Goal: Transaction & Acquisition: Purchase product/service

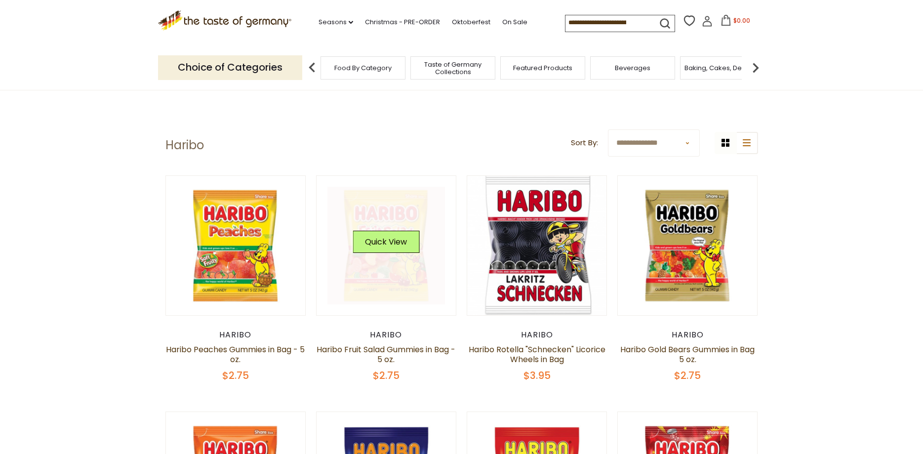
click at [390, 209] on link at bounding box center [386, 246] width 118 height 118
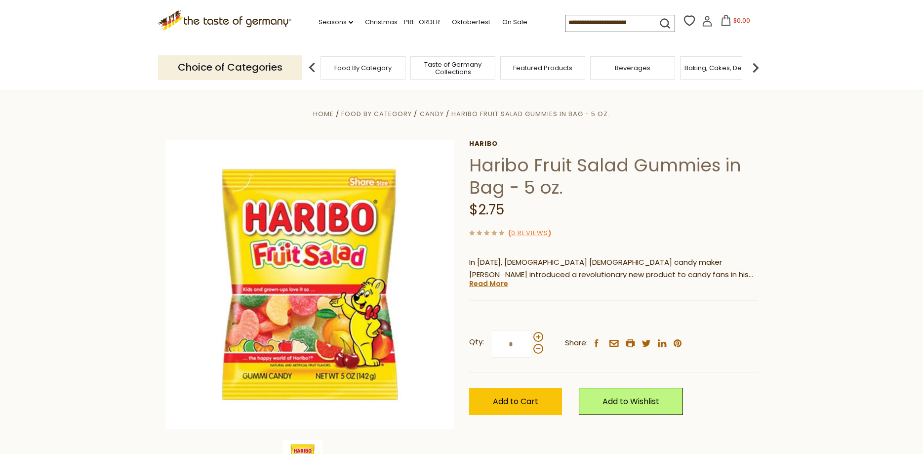
scroll to position [101, 0]
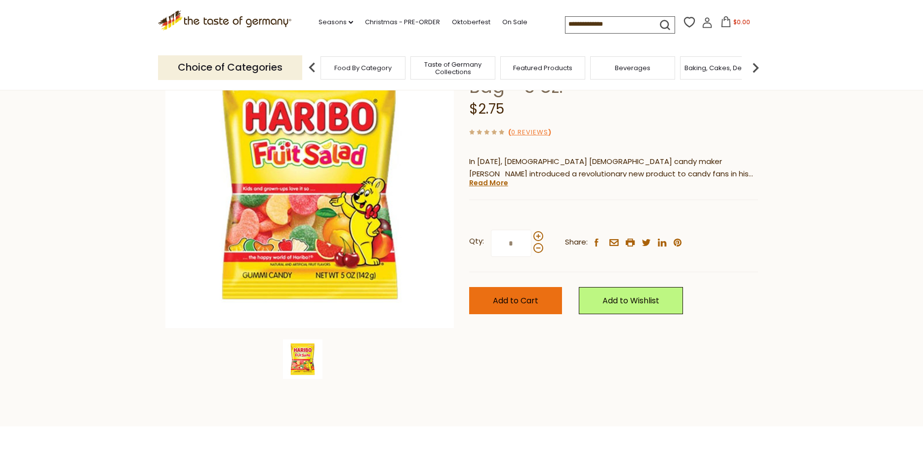
click at [520, 289] on button "Add to Cart" at bounding box center [515, 300] width 93 height 27
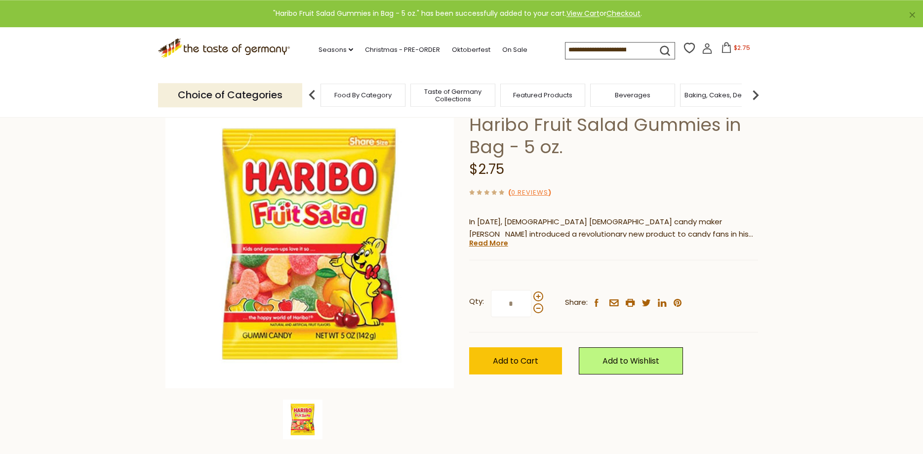
scroll to position [0, 0]
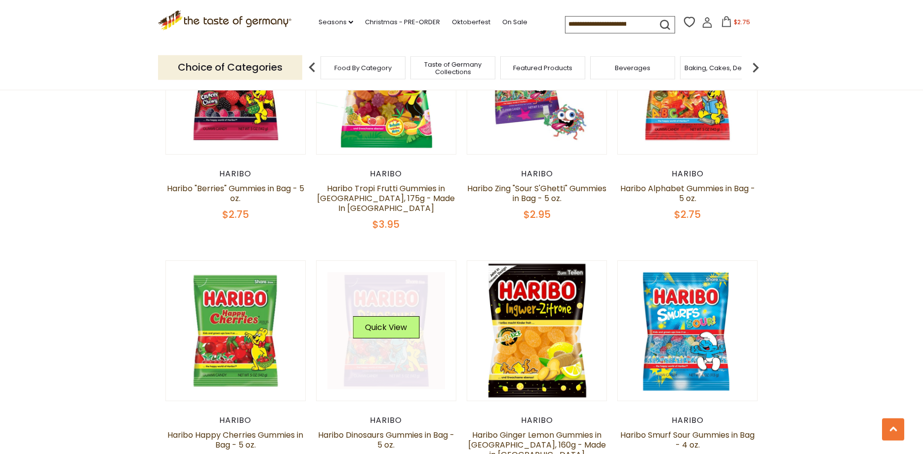
scroll to position [655, 0]
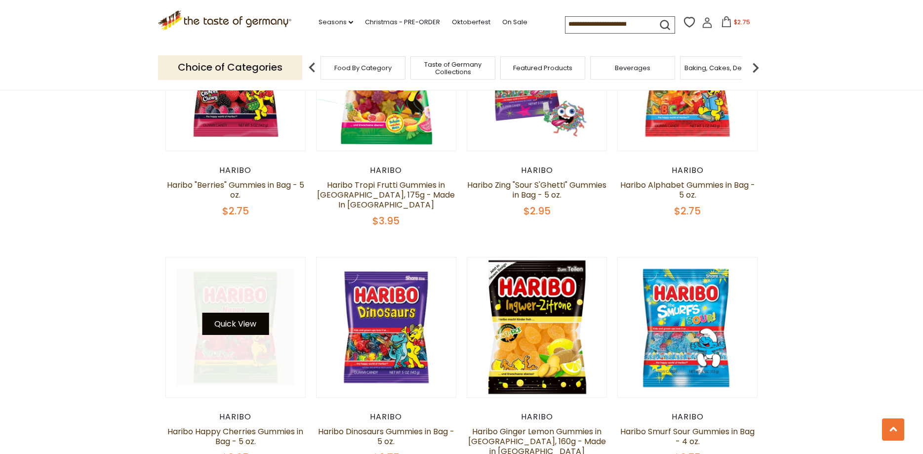
click at [250, 313] on button "Quick View" at bounding box center [235, 324] width 67 height 22
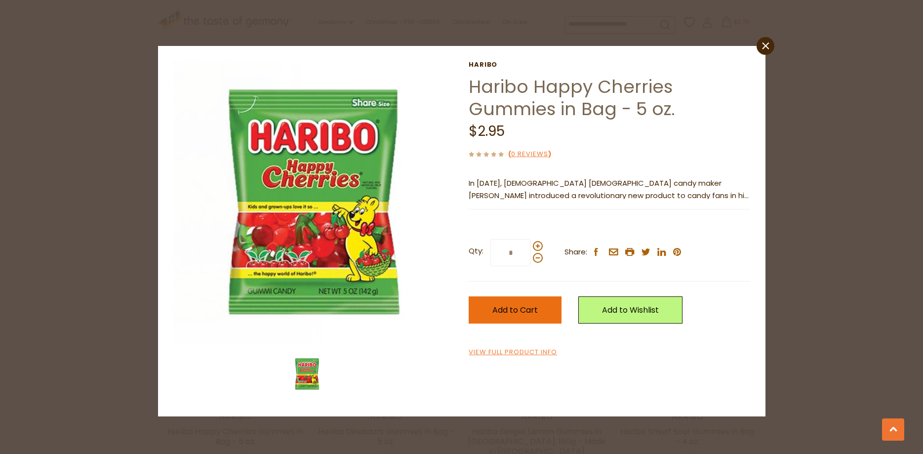
click at [523, 303] on button "Add to Cart" at bounding box center [515, 309] width 93 height 27
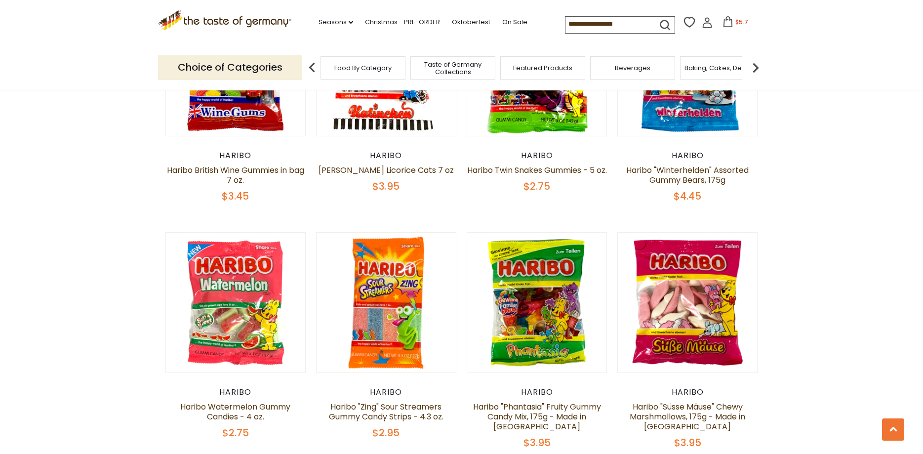
scroll to position [1763, 0]
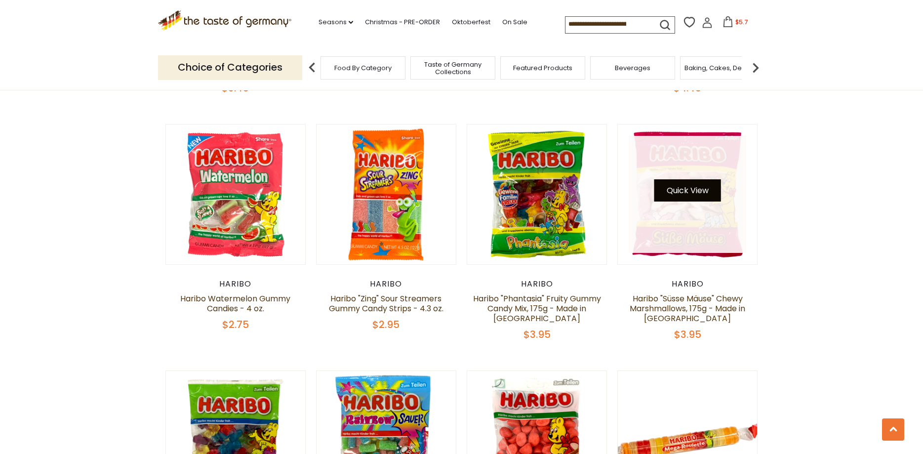
click at [703, 179] on button "Quick View" at bounding box center [687, 190] width 67 height 22
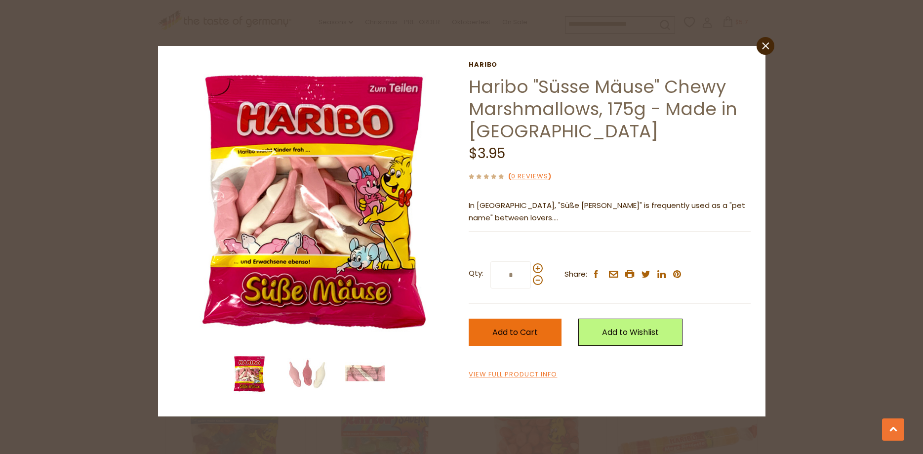
click at [527, 329] on span "Add to Cart" at bounding box center [514, 331] width 45 height 11
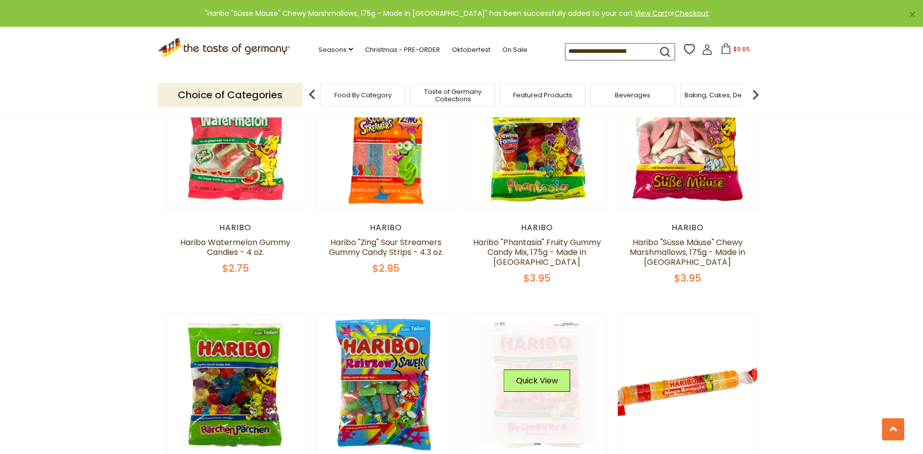
scroll to position [1965, 0]
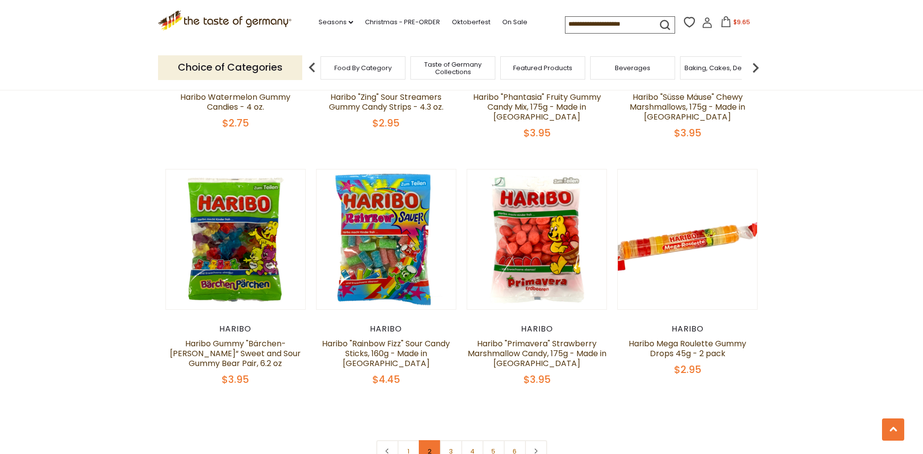
click at [423, 440] on link "2" at bounding box center [430, 451] width 22 height 22
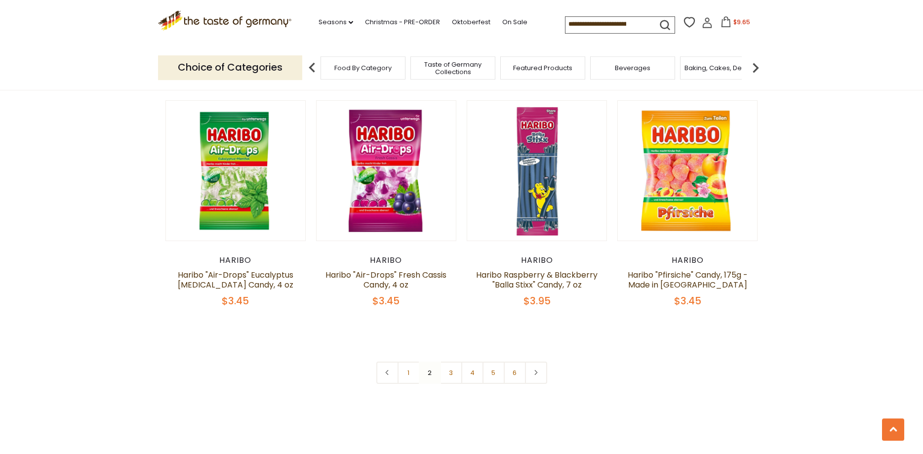
scroll to position [2092, 0]
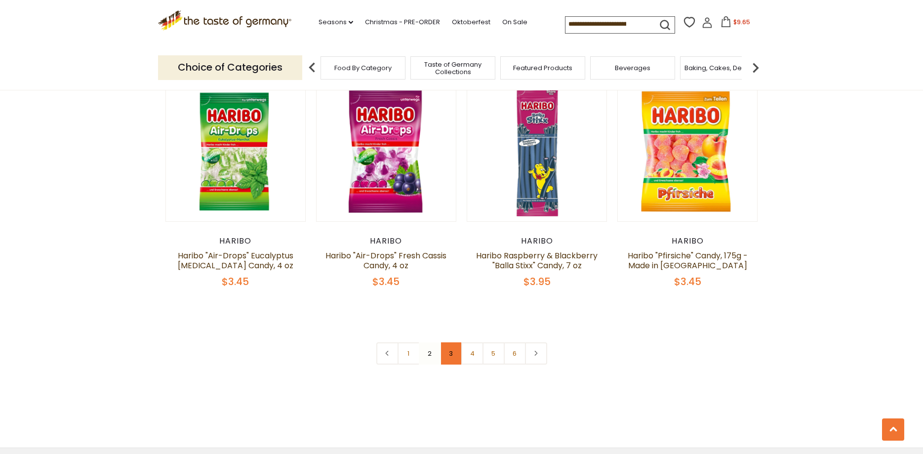
click at [449, 342] on link "3" at bounding box center [451, 353] width 22 height 22
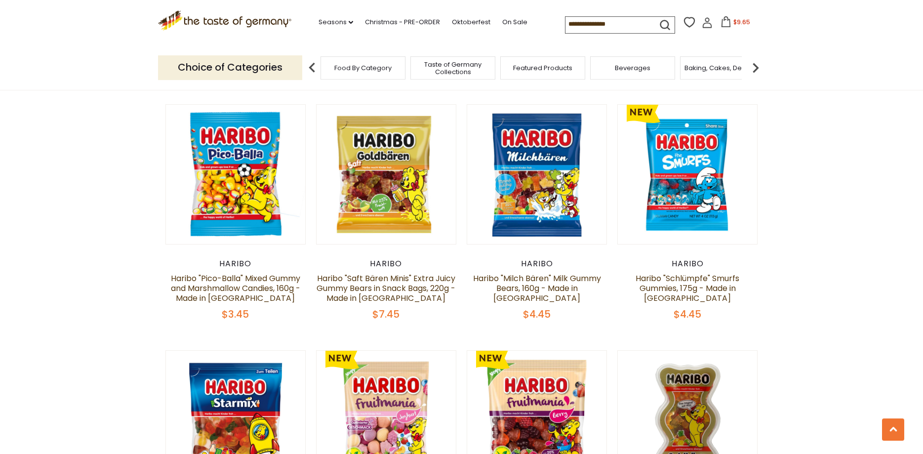
scroll to position [1310, 0]
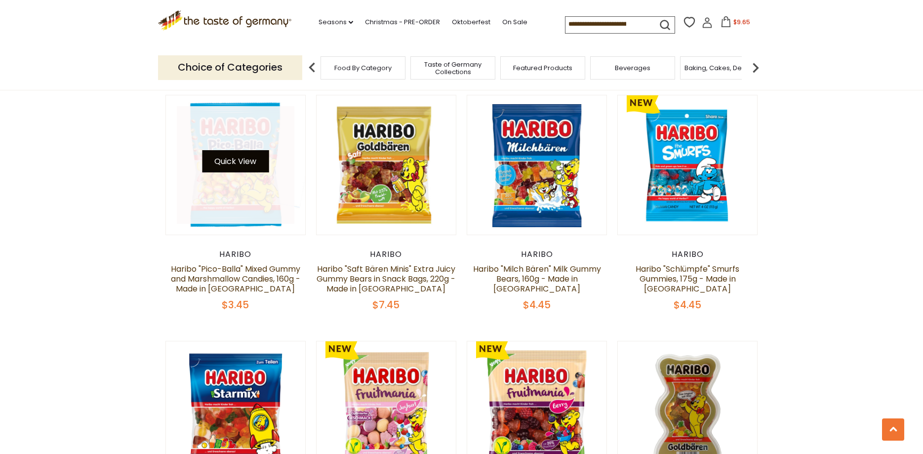
click at [232, 150] on button "Quick View" at bounding box center [235, 161] width 67 height 22
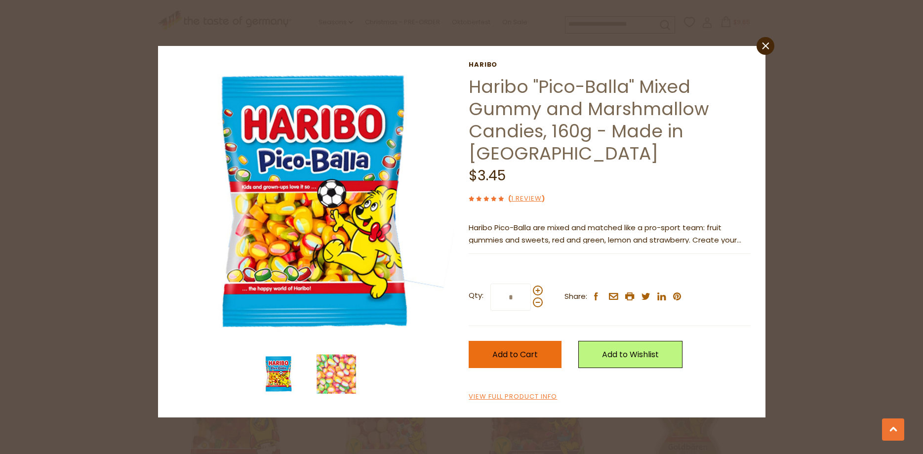
click at [539, 366] on button "Add to Cart" at bounding box center [515, 354] width 93 height 27
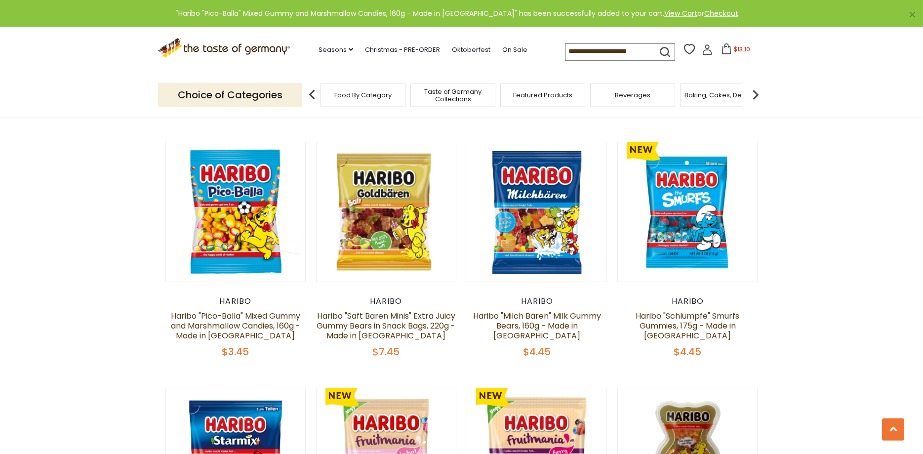
scroll to position [1209, 0]
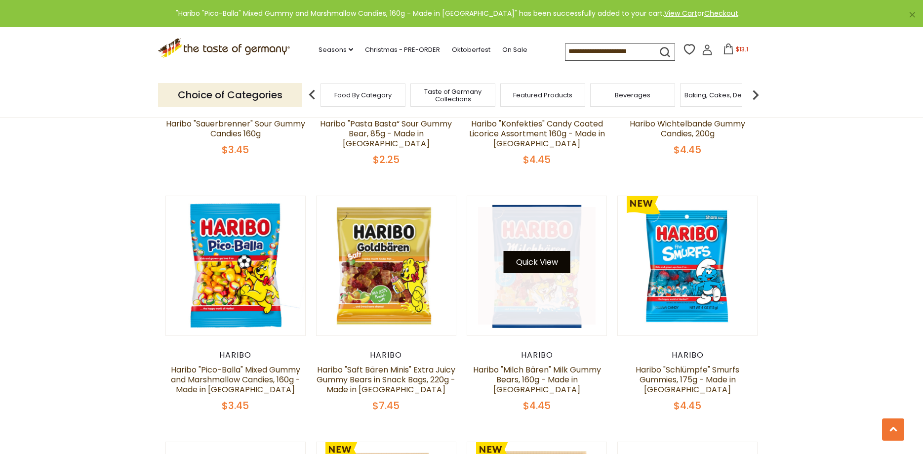
click at [555, 251] on button "Quick View" at bounding box center [537, 262] width 67 height 22
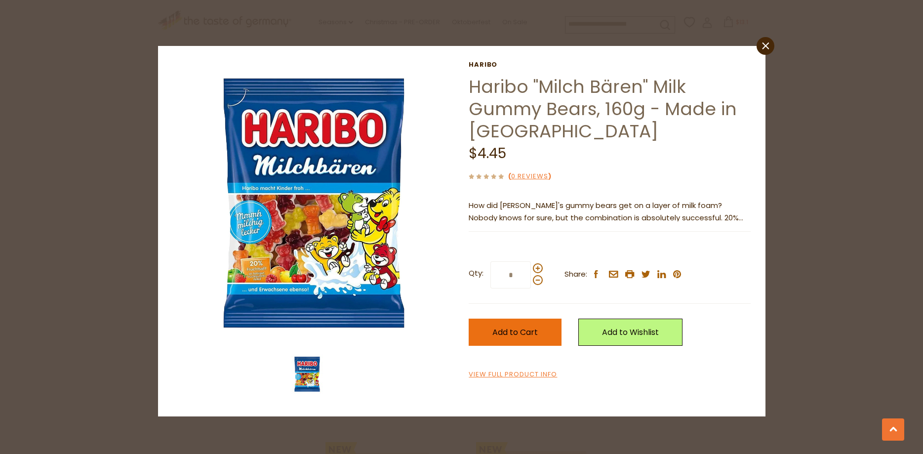
click at [526, 328] on span "Add to Cart" at bounding box center [514, 331] width 45 height 11
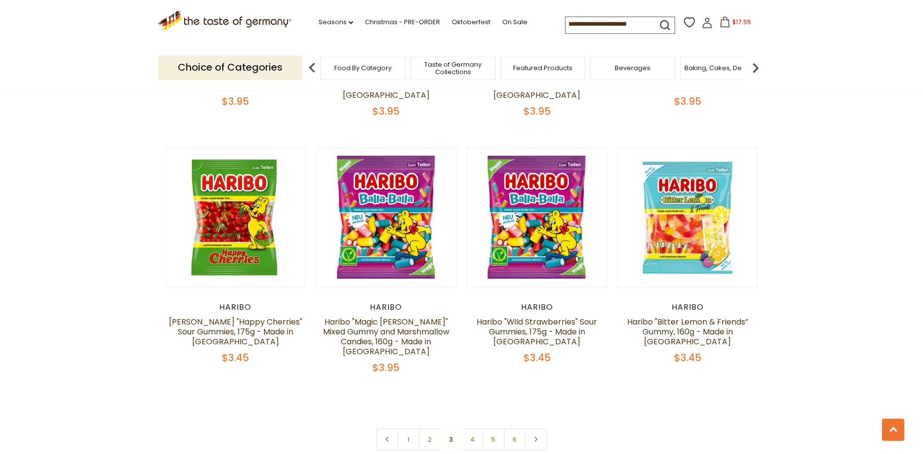
scroll to position [2066, 0]
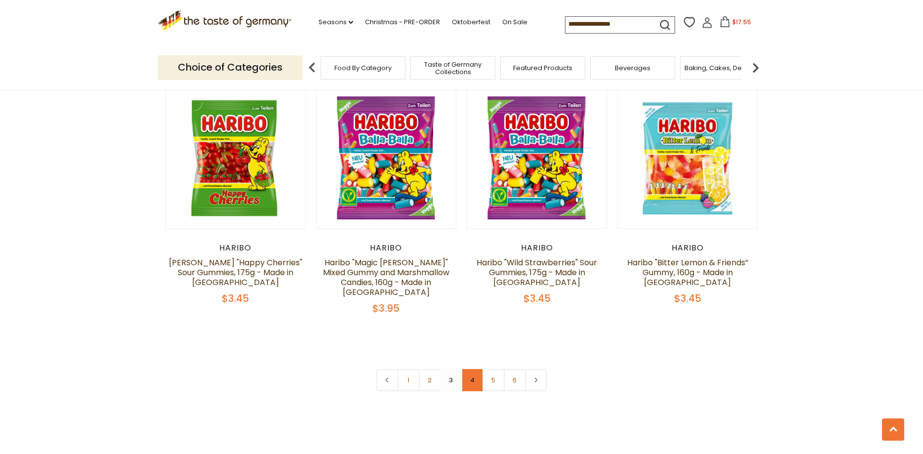
click at [476, 369] on link "4" at bounding box center [472, 380] width 22 height 22
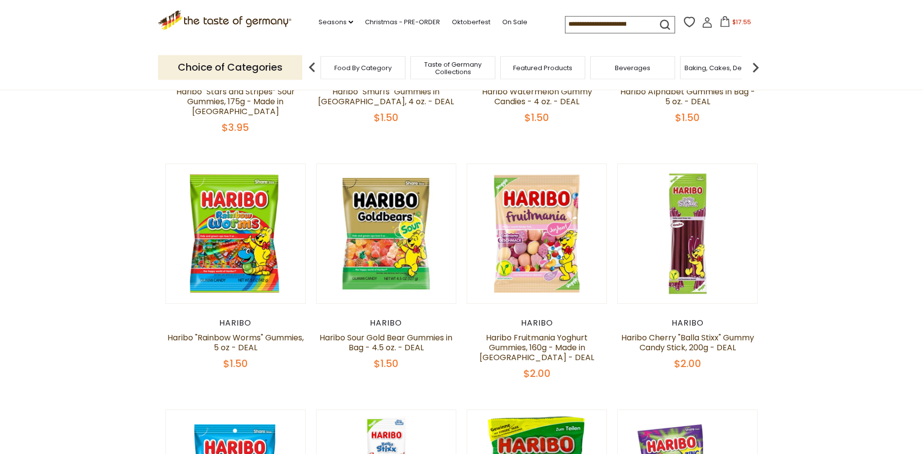
scroll to position [302, 0]
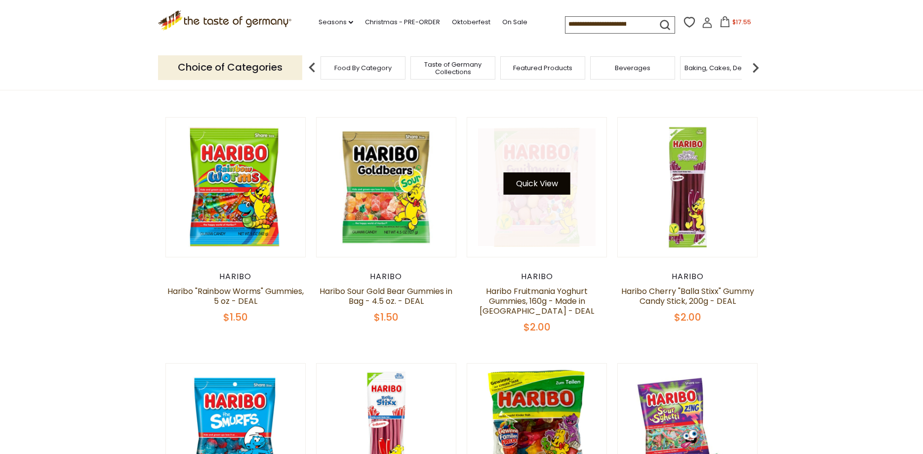
click at [541, 174] on button "Quick View" at bounding box center [537, 183] width 67 height 22
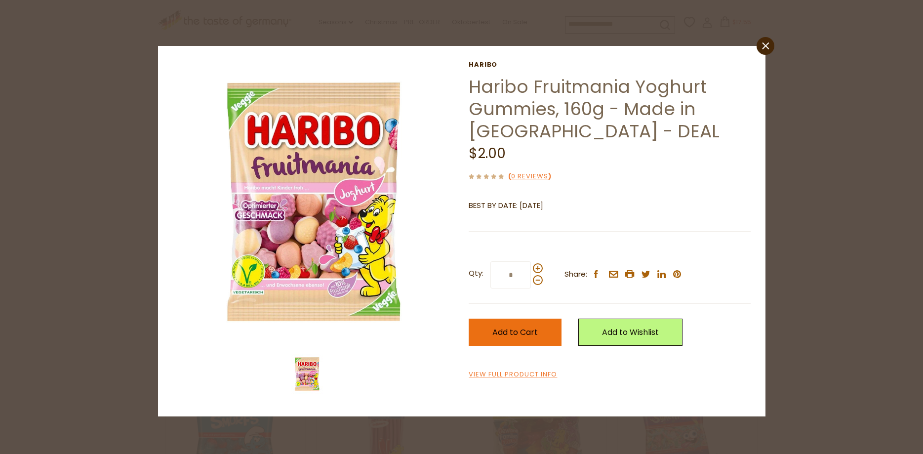
click at [512, 327] on span "Add to Cart" at bounding box center [514, 331] width 45 height 11
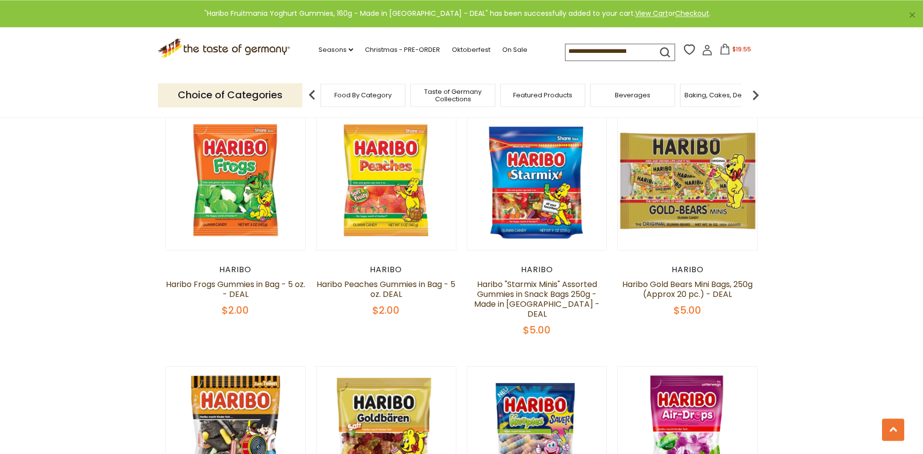
scroll to position [806, 0]
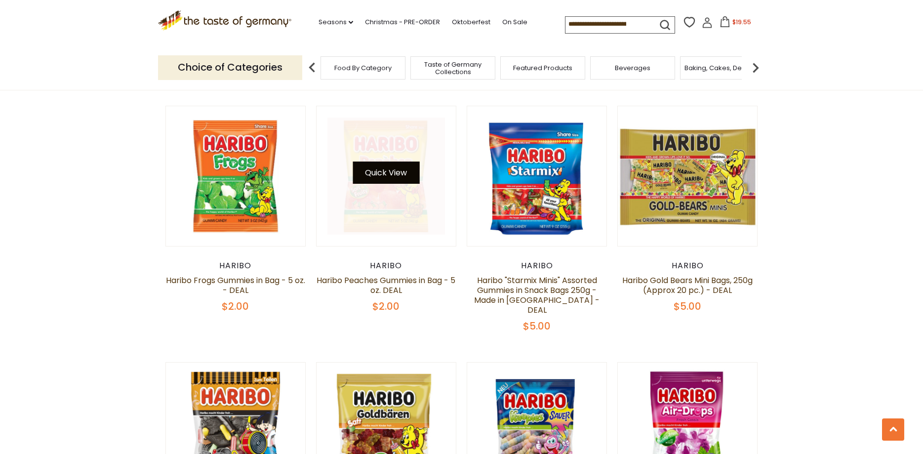
click at [392, 162] on button "Quick View" at bounding box center [386, 173] width 67 height 22
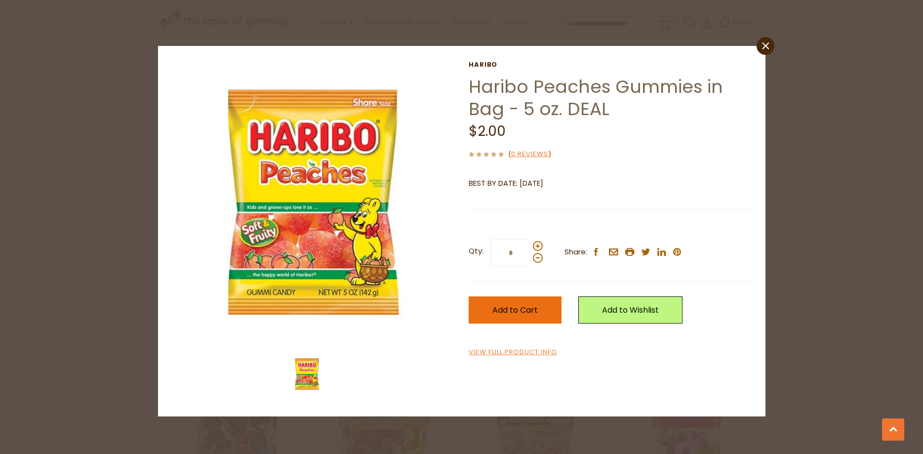
click at [534, 310] on span "Add to Cart" at bounding box center [514, 309] width 45 height 11
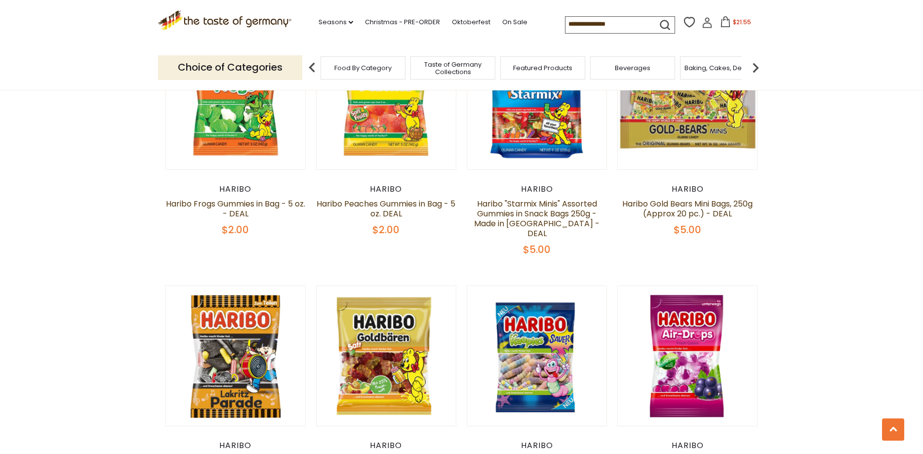
scroll to position [907, 0]
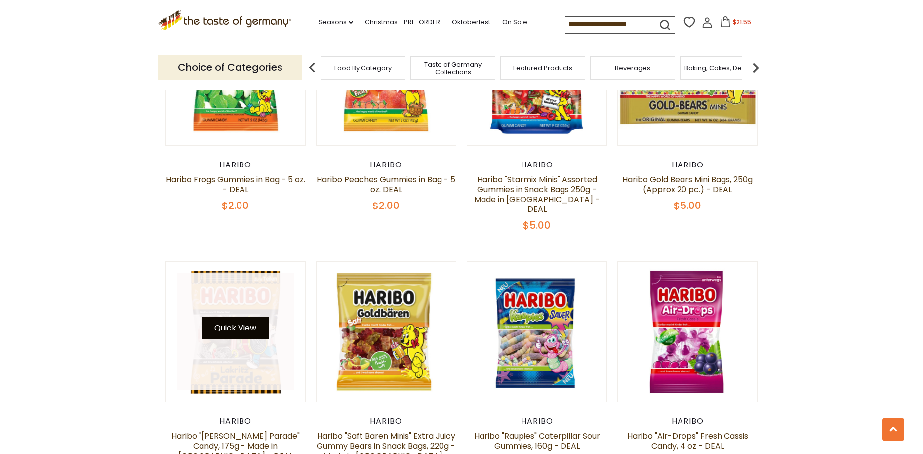
click at [221, 317] on button "Quick View" at bounding box center [235, 328] width 67 height 22
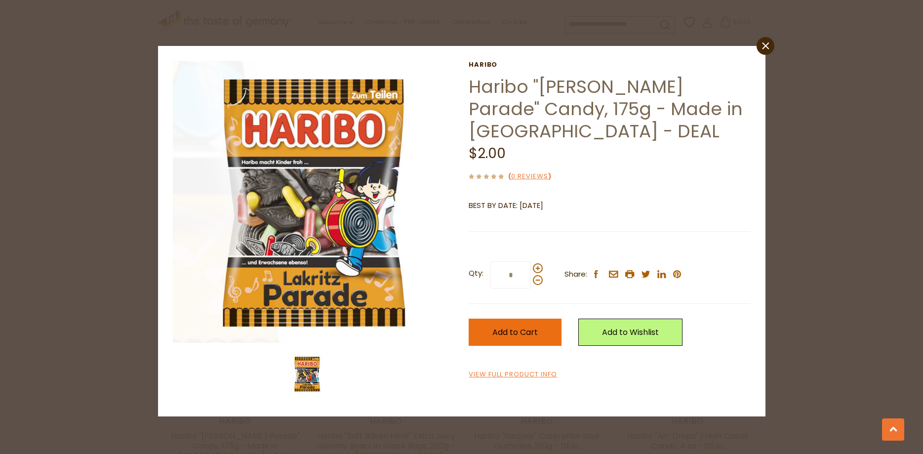
click at [488, 319] on button "Add to Cart" at bounding box center [515, 332] width 93 height 27
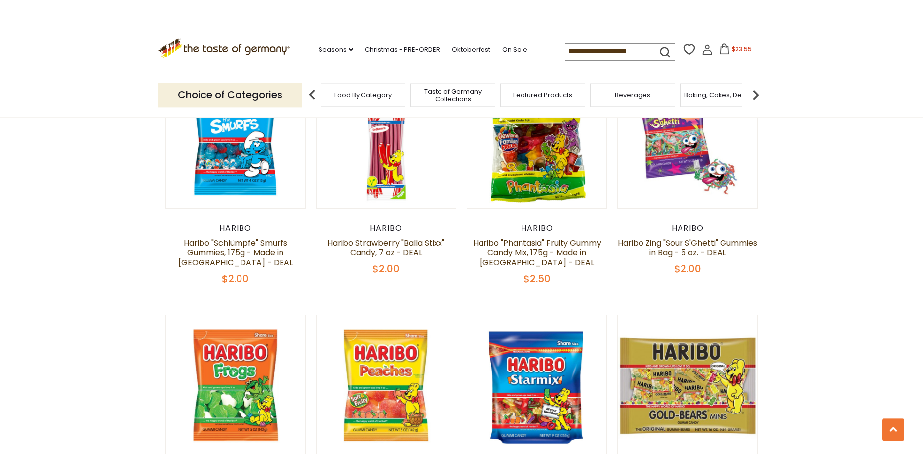
scroll to position [554, 0]
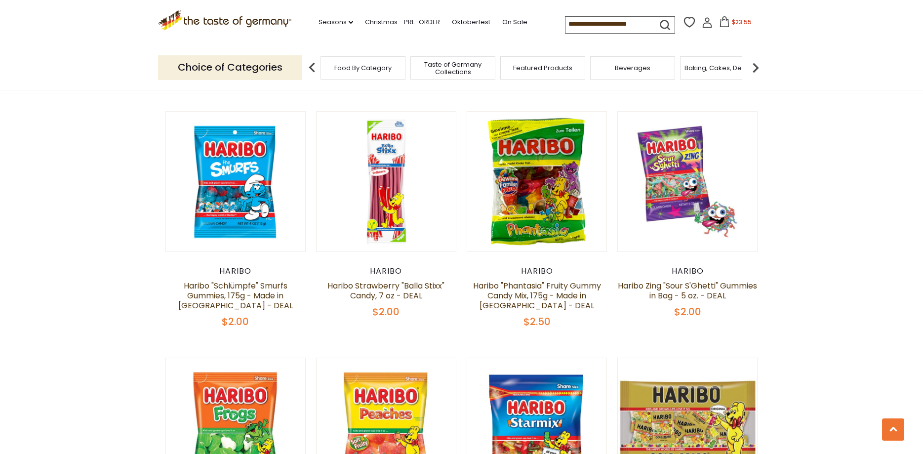
click at [732, 23] on span "$23.55" at bounding box center [742, 22] width 20 height 8
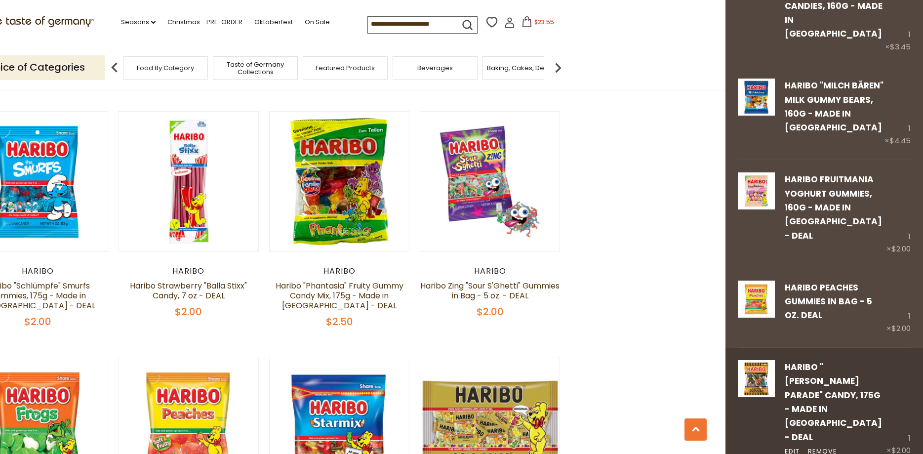
scroll to position [382, 0]
